Goal: Task Accomplishment & Management: Manage account settings

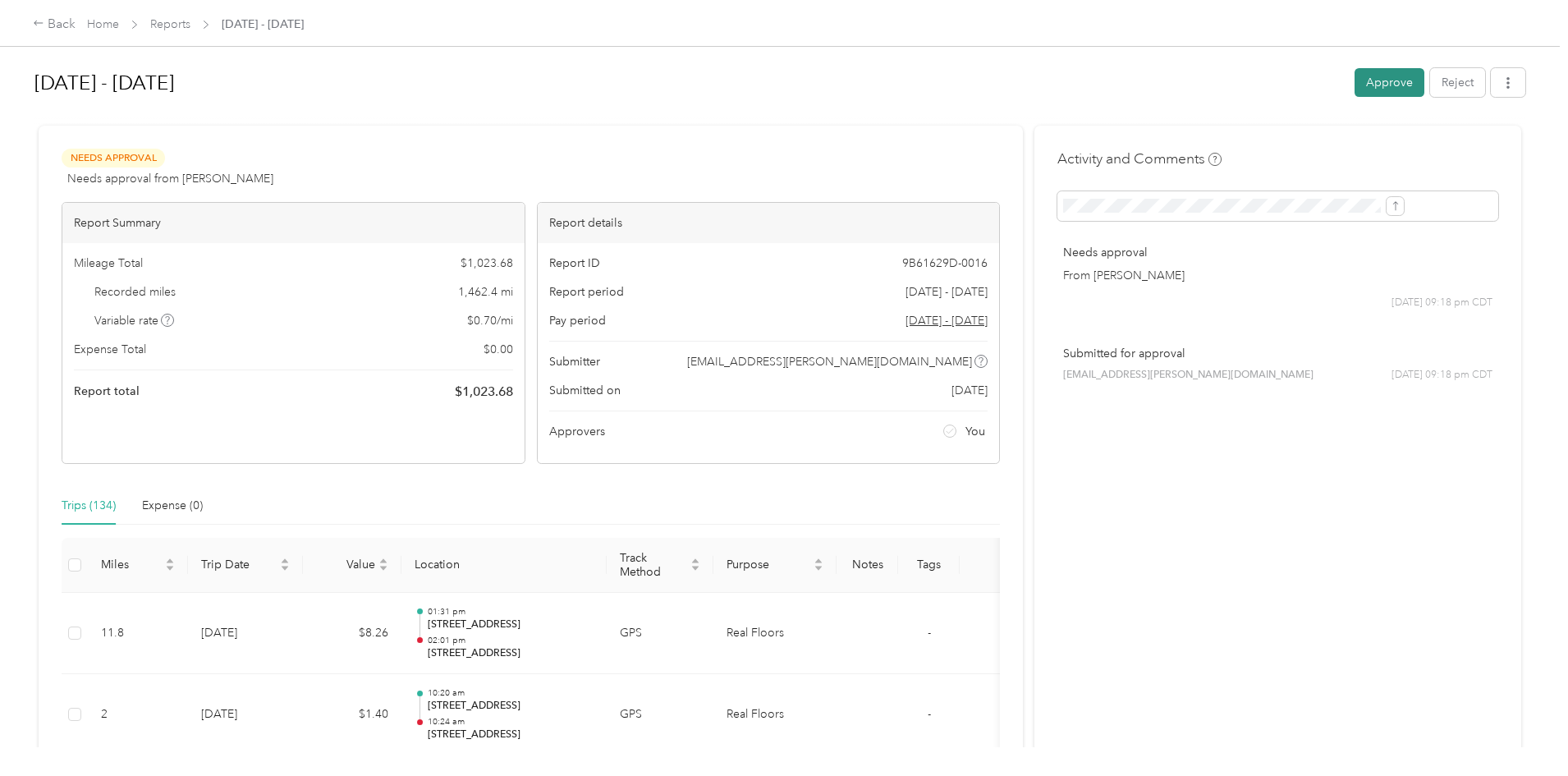
click at [1354, 87] on button "Approve" at bounding box center [1389, 82] width 70 height 29
click at [1354, 86] on button "Approve" at bounding box center [1389, 82] width 70 height 29
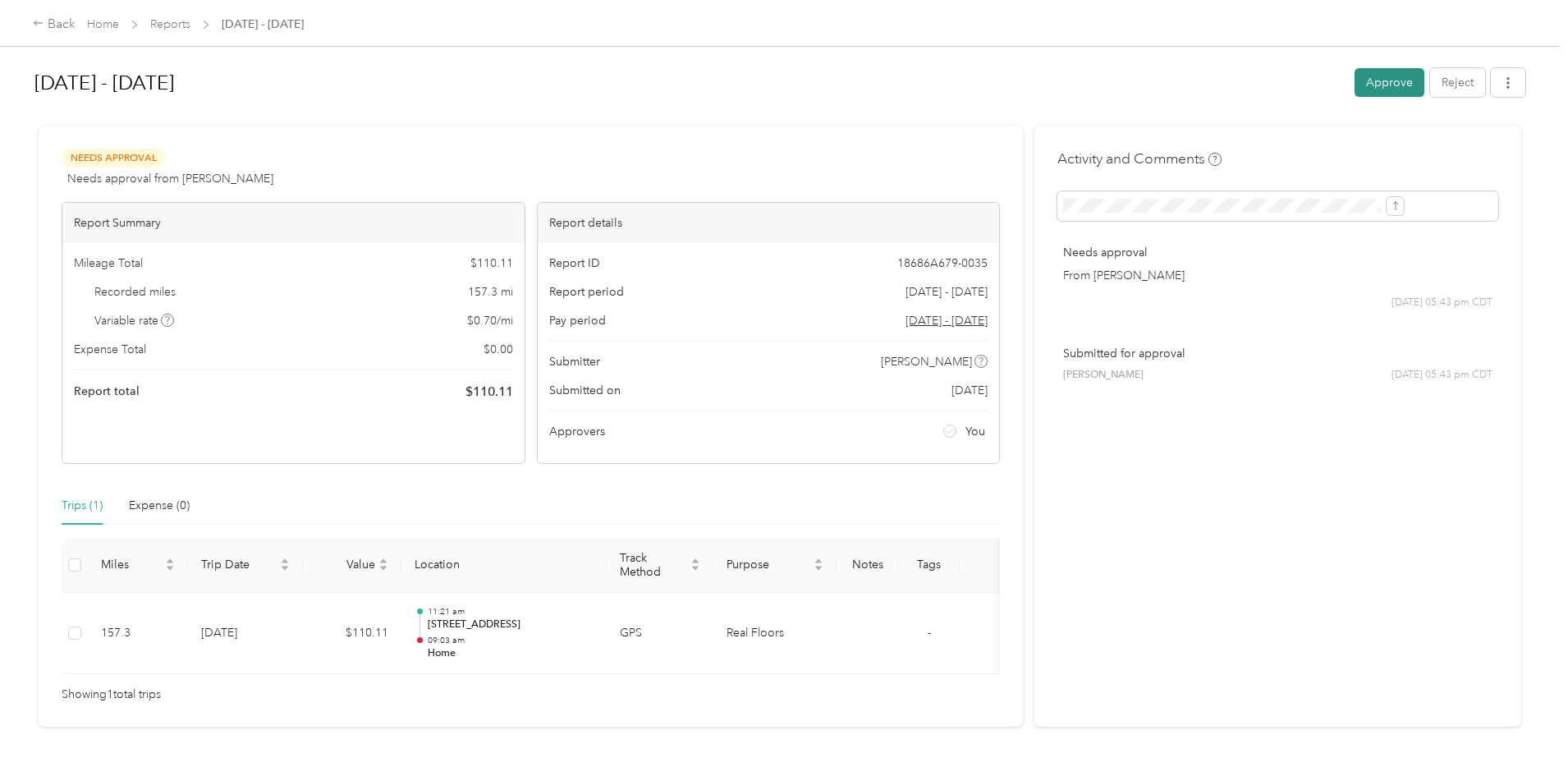
click at [1354, 80] on button "Approve" at bounding box center [1389, 82] width 70 height 29
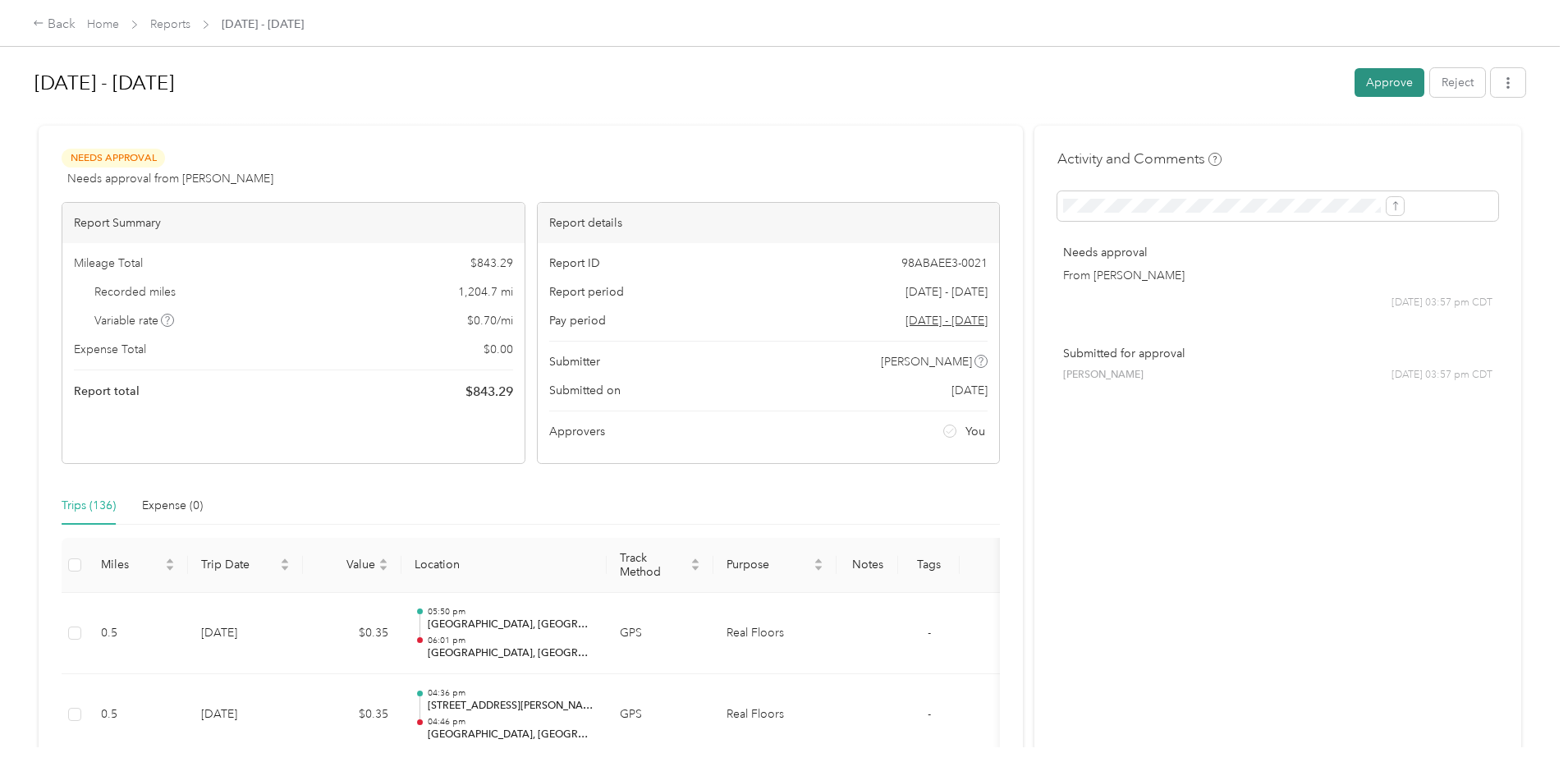
click at [1354, 84] on button "Approve" at bounding box center [1389, 82] width 70 height 29
click at [1354, 87] on button "Approve" at bounding box center [1389, 82] width 70 height 29
click at [1354, 77] on button "Approve" at bounding box center [1389, 82] width 70 height 29
